Goal: Use online tool/utility: Utilize a website feature to perform a specific function

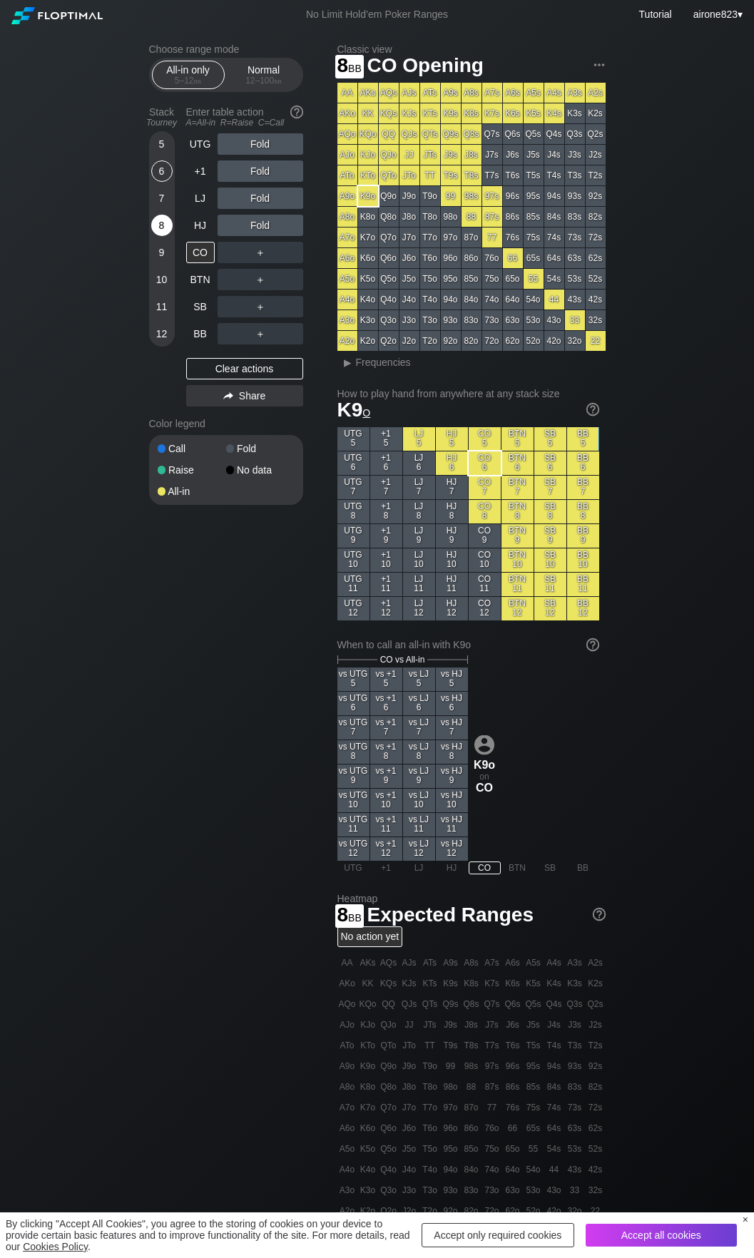
click at [163, 234] on div "8" at bounding box center [161, 225] width 21 height 21
click at [222, 197] on div "Fold" at bounding box center [260, 198] width 86 height 21
click at [231, 197] on div "A ✕" at bounding box center [231, 198] width 28 height 21
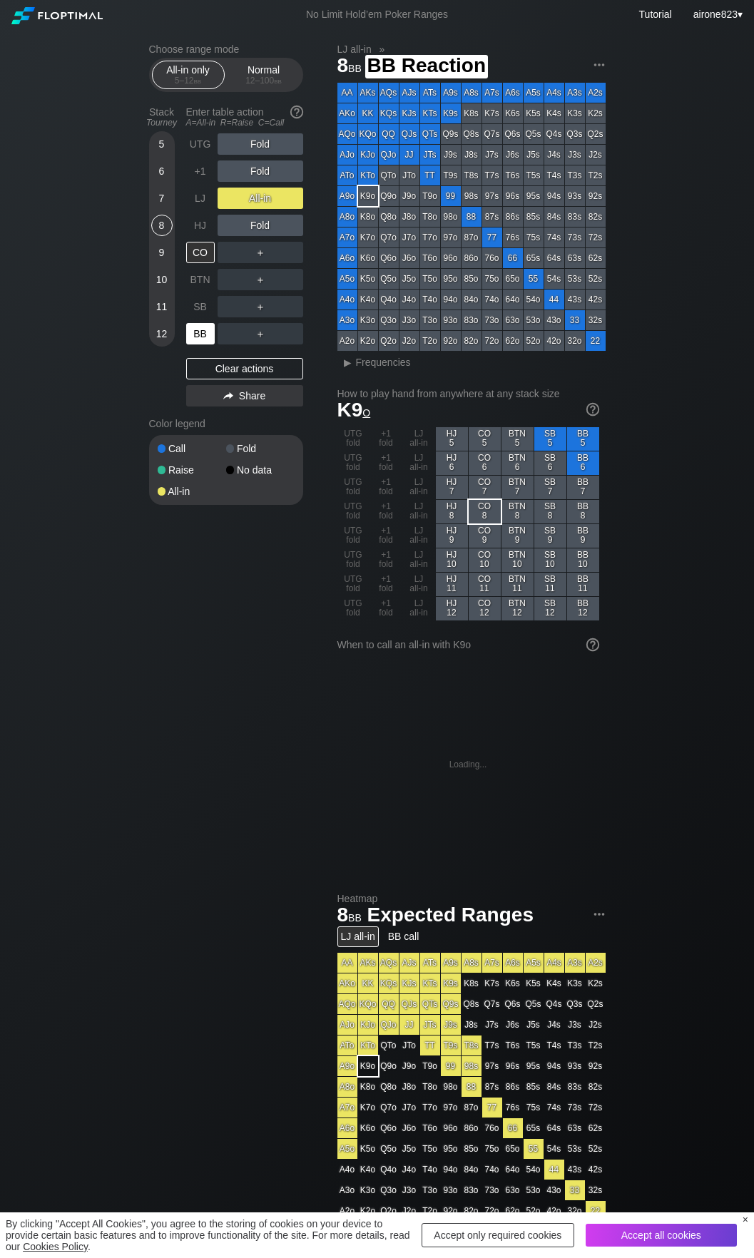
click at [204, 332] on div "BB" at bounding box center [200, 333] width 29 height 21
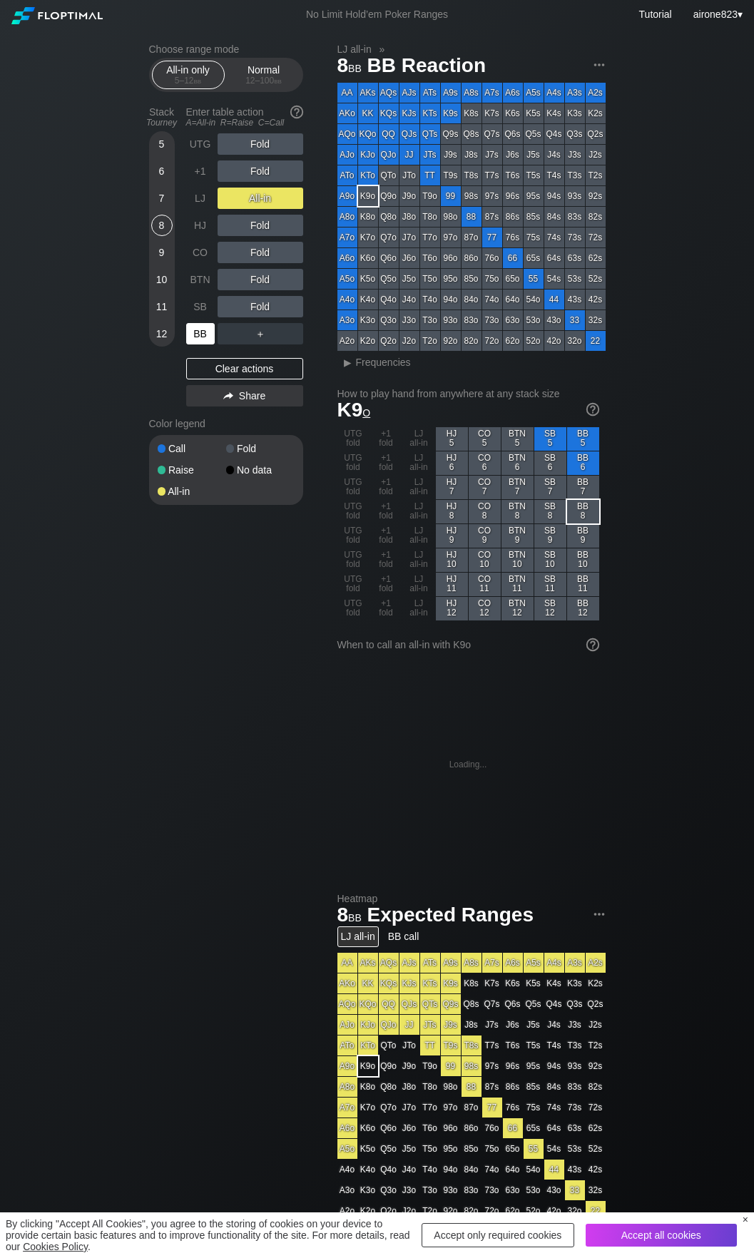
click at [204, 332] on div "BB" at bounding box center [200, 333] width 29 height 21
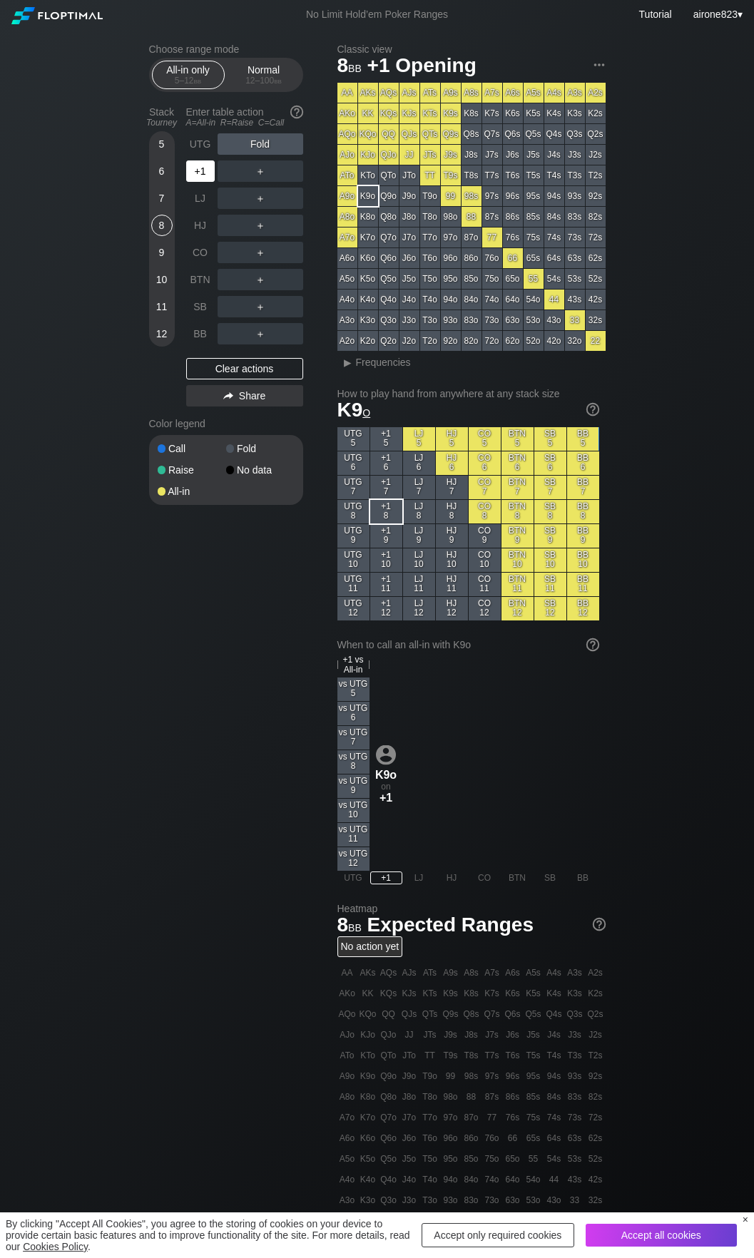
click at [198, 174] on div "+1" at bounding box center [200, 170] width 29 height 21
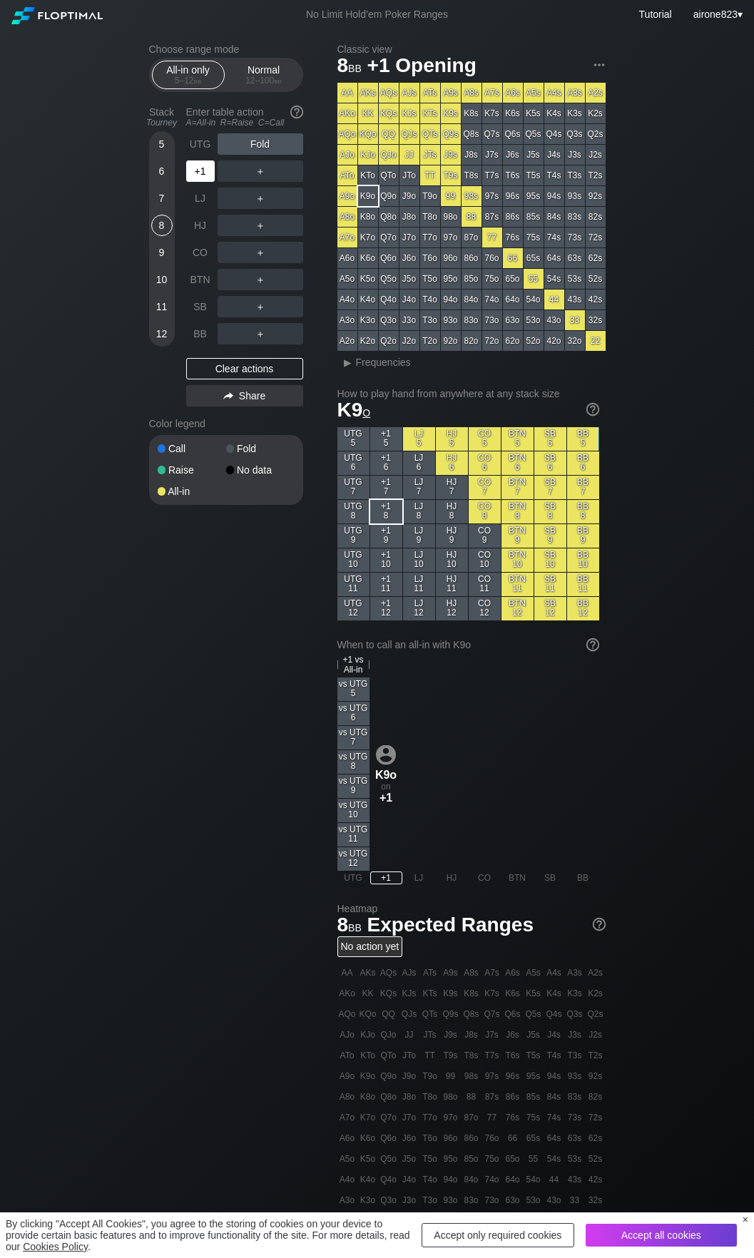
click at [198, 174] on div "+1" at bounding box center [200, 170] width 29 height 21
drag, startPoint x: 150, startPoint y: 640, endPoint x: 168, endPoint y: 528, distance: 113.2
click at [152, 638] on div "Choose range mode All-in only 5 – 12 bb Normal 12 – 100 bb Stack Tourney Enter …" at bounding box center [377, 810] width 479 height 1563
